Goal: Navigation & Orientation: Find specific page/section

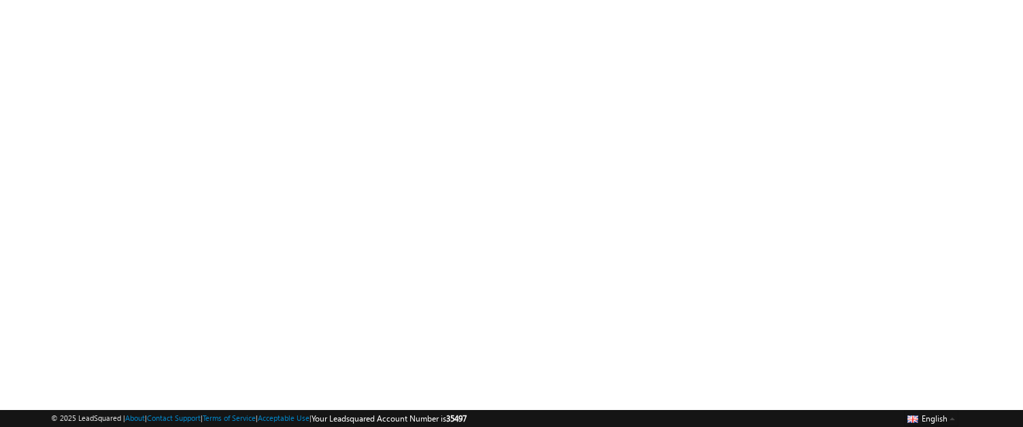
scroll to position [197, 0]
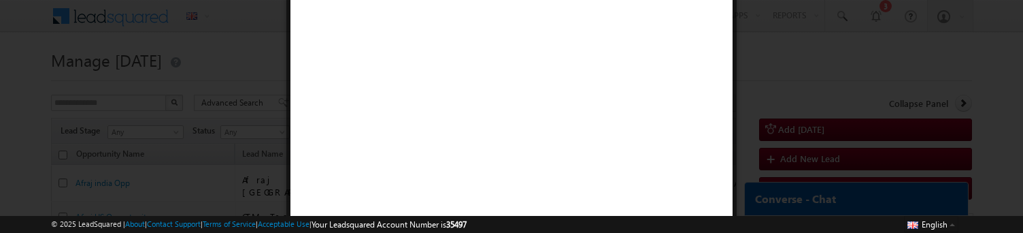
scroll to position [1, 0]
